Goal: Task Accomplishment & Management: Complete application form

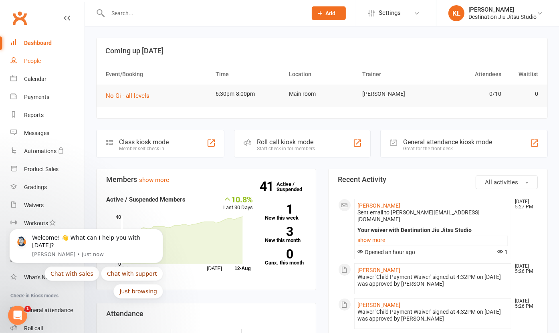
click at [40, 59] on div "People" at bounding box center [32, 61] width 17 height 6
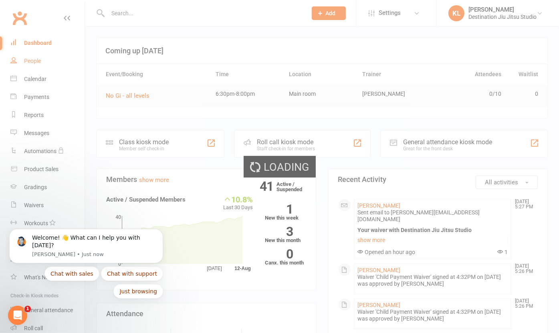
select select "100"
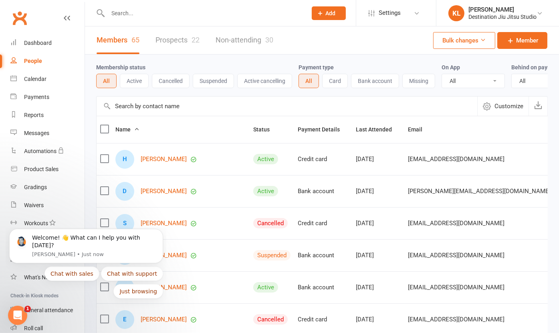
click at [177, 40] on link "Prospects 22" at bounding box center [178, 40] width 44 height 28
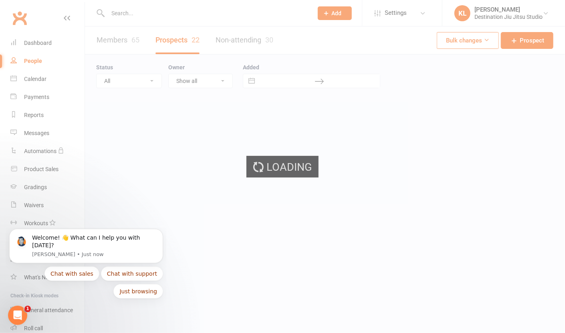
select select "25"
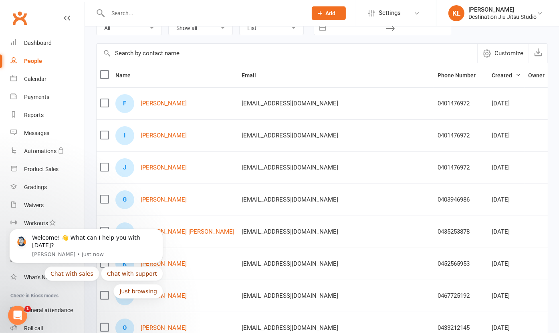
scroll to position [54, 0]
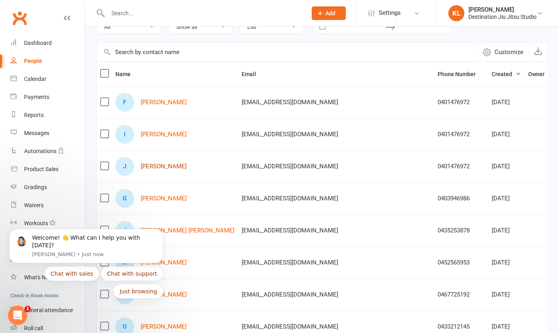
click at [163, 166] on link "[PERSON_NAME]" at bounding box center [164, 166] width 46 height 7
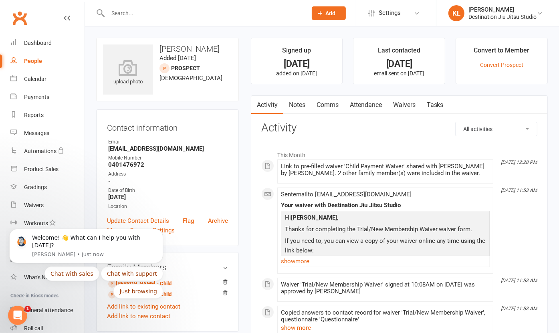
click at [407, 105] on link "Waivers" at bounding box center [405, 105] width 34 height 18
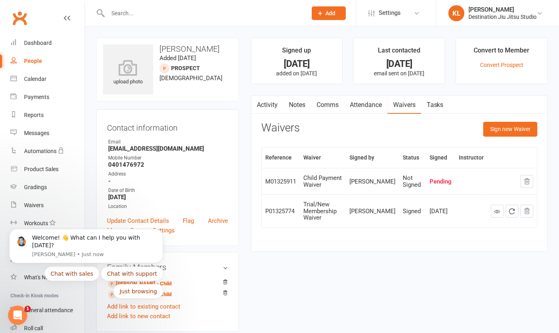
click at [525, 185] on icon "button" at bounding box center [527, 181] width 7 height 7
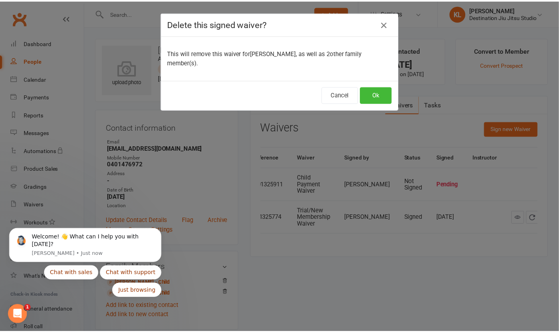
scroll to position [0, 12]
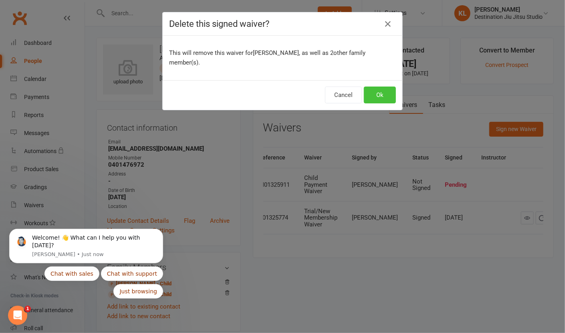
click at [377, 89] on button "Ok" at bounding box center [380, 95] width 32 height 17
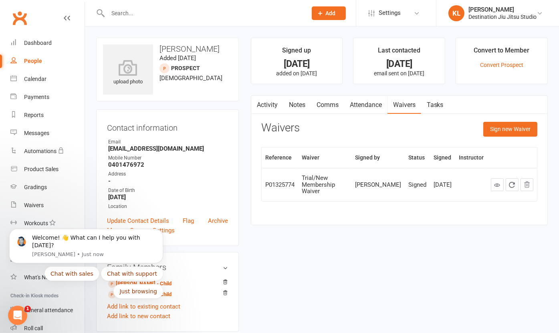
scroll to position [0, 10]
click at [512, 131] on button "Sign new Waiver" at bounding box center [510, 129] width 54 height 14
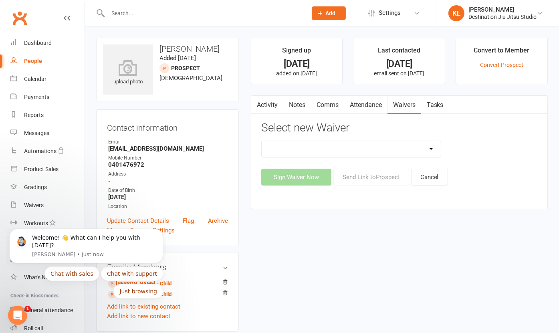
click at [360, 148] on select "ADULT Membership - foundation Adult Payment Waiver Child Payment Waiver Trial/N…" at bounding box center [352, 149] width 180 height 16
select select "11211"
click at [262, 141] on select "ADULT Membership - foundation Adult Payment Waiver Child Payment Waiver Trial/N…" at bounding box center [352, 149] width 180 height 16
click at [368, 174] on button "Send Link to [GEOGRAPHIC_DATA]" at bounding box center [372, 177] width 76 height 17
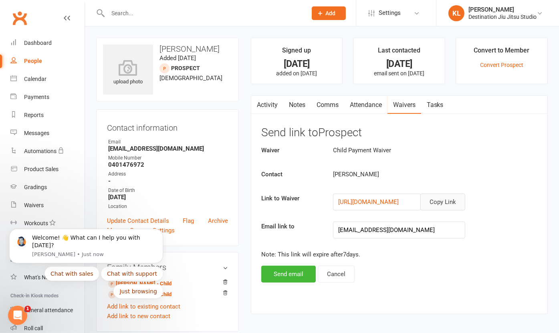
click at [447, 204] on button "Copy Link" at bounding box center [443, 202] width 45 height 17
click at [26, 42] on div "Dashboard" at bounding box center [38, 43] width 28 height 6
